Goal: Task Accomplishment & Management: Use online tool/utility

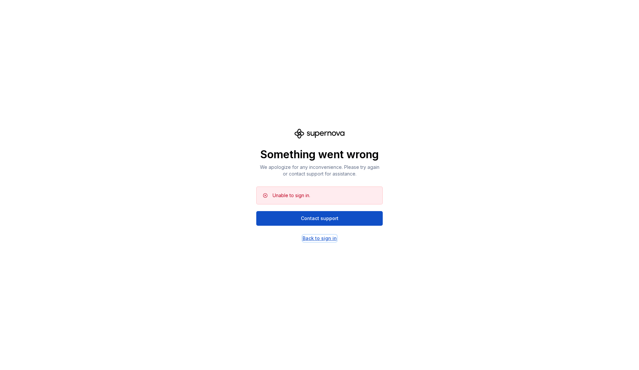
click at [321, 238] on div "Back to sign in" at bounding box center [320, 238] width 34 height 7
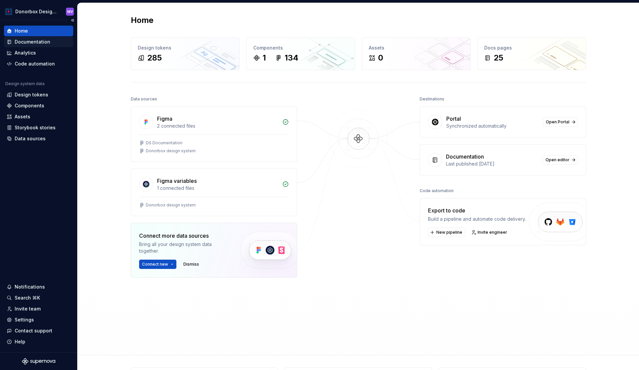
click at [40, 42] on div "Documentation" at bounding box center [33, 42] width 36 height 7
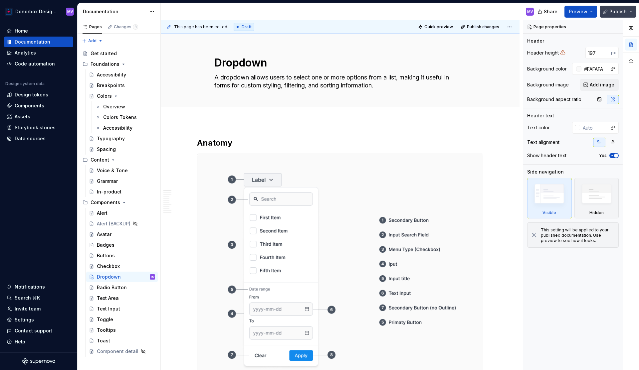
click at [632, 12] on button "Publish" at bounding box center [618, 12] width 37 height 12
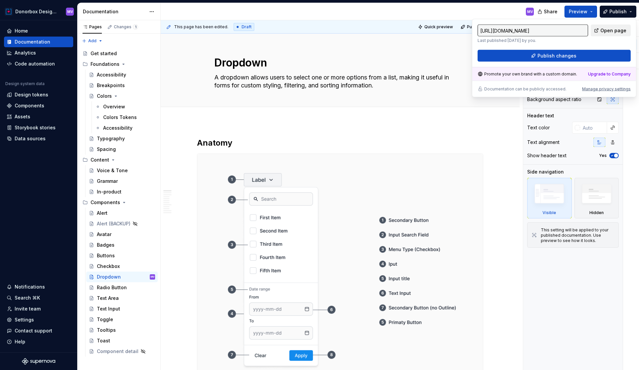
click at [610, 31] on span "Open page" at bounding box center [614, 30] width 26 height 7
type textarea "*"
